Goal: Information Seeking & Learning: Learn about a topic

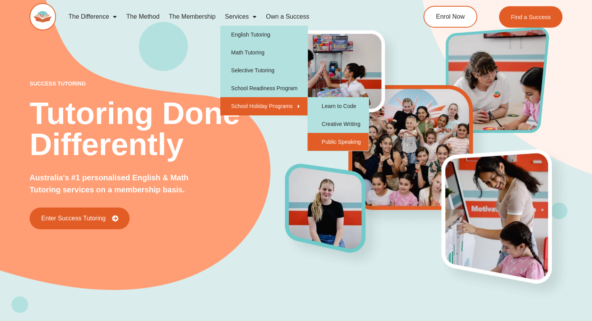
click at [339, 139] on link "Public Speaking" at bounding box center [337, 142] width 61 height 18
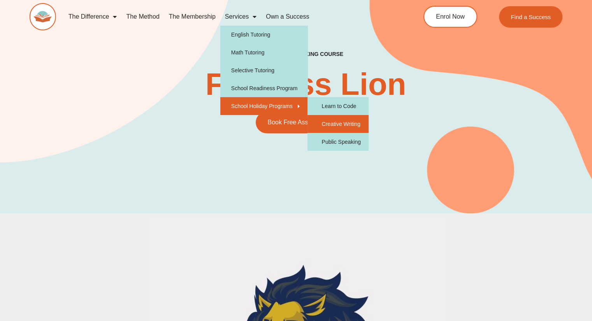
click at [342, 126] on link "Creative Writing" at bounding box center [337, 124] width 61 height 18
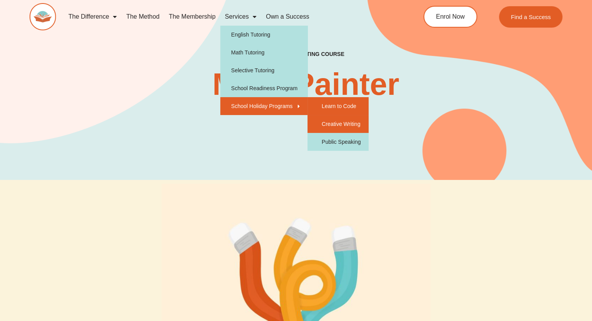
click at [332, 106] on link "Learn to Code" at bounding box center [337, 106] width 61 height 18
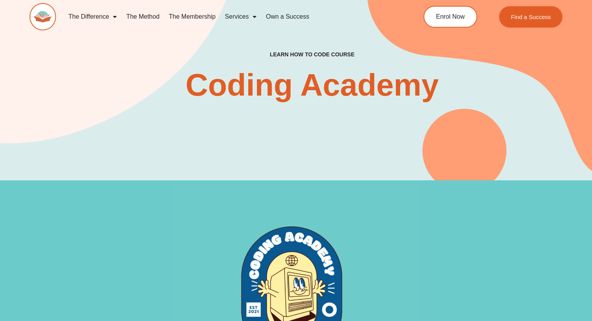
click at [39, 14] on img at bounding box center [43, 16] width 26 height 27
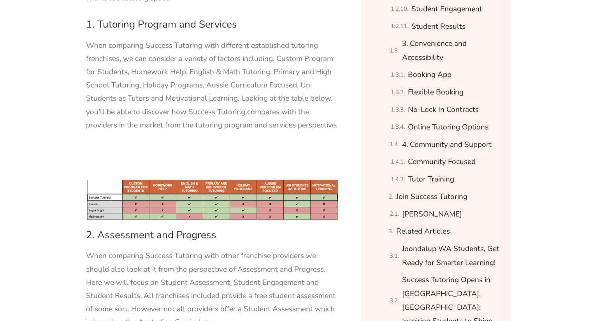
scroll to position [778, 0]
